Goal: Information Seeking & Learning: Find specific fact

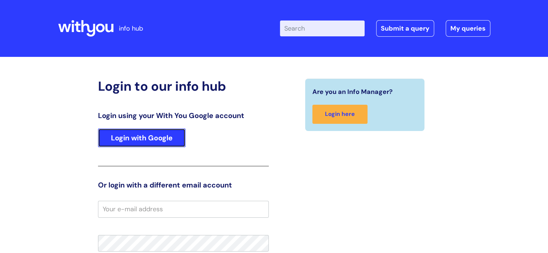
click at [151, 131] on link "Login with Google" at bounding box center [142, 138] width 88 height 19
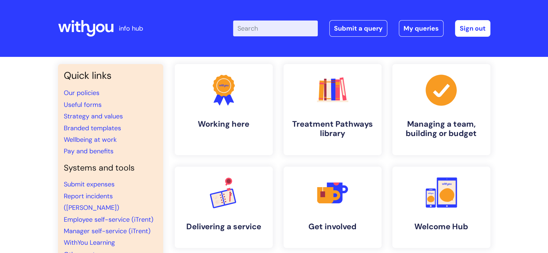
click at [259, 29] on input "Enter your search term here..." at bounding box center [275, 29] width 85 height 16
type input "employee asssitance"
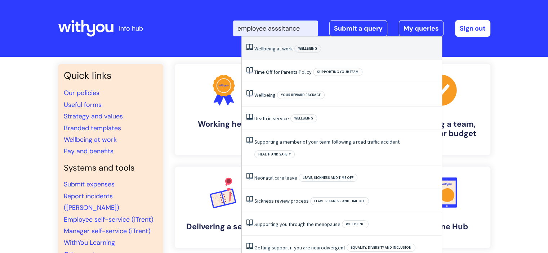
click at [260, 43] on li "Wellbeing at work Wellbeing" at bounding box center [342, 48] width 200 height 23
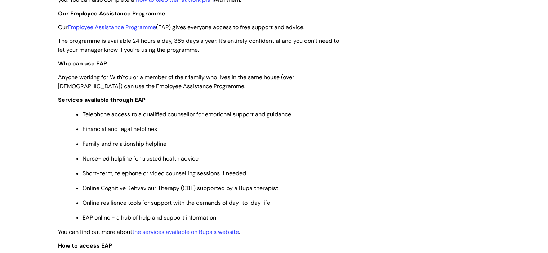
scroll to position [278, 0]
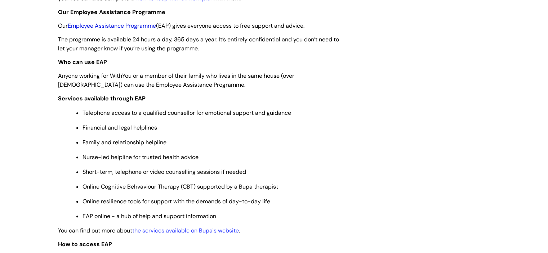
click at [132, 26] on link "Employee Assistance Programme" at bounding box center [112, 26] width 88 height 8
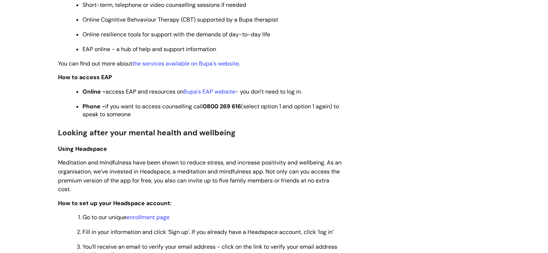
scroll to position [447, 0]
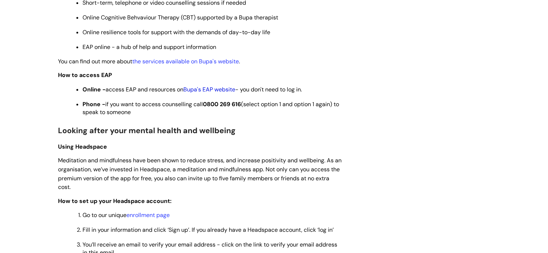
click at [209, 92] on link "Bupa's EAP website" at bounding box center [209, 90] width 52 height 8
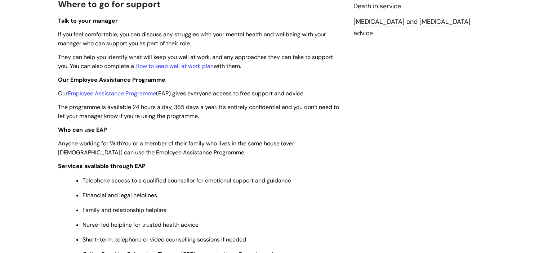
scroll to position [203, 0]
